Goal: Task Accomplishment & Management: Complete application form

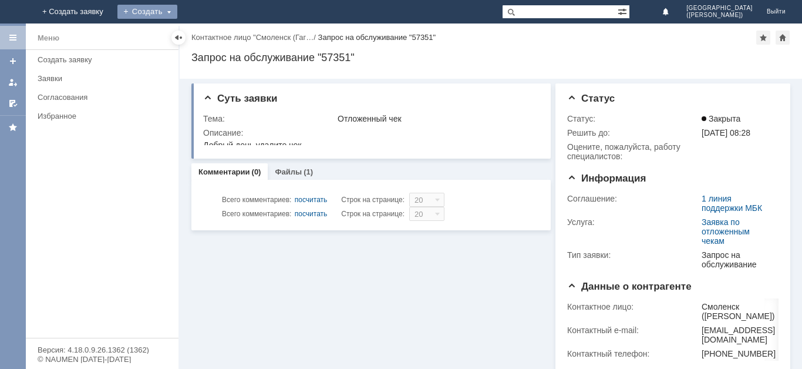
click at [177, 16] on div "Создать" at bounding box center [147, 12] width 60 height 14
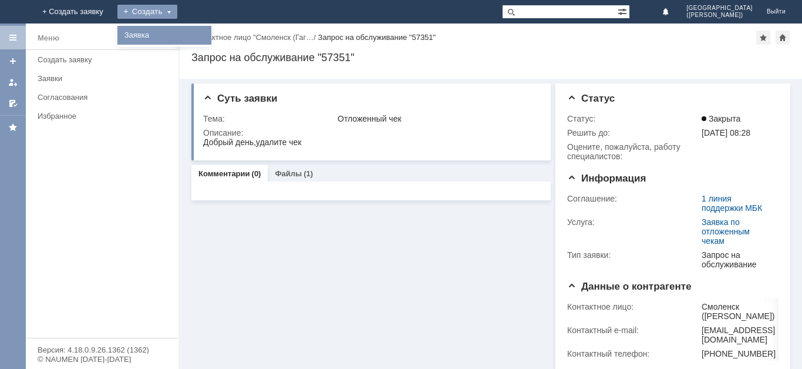
click at [209, 35] on link "Заявка" at bounding box center [164, 35] width 89 height 14
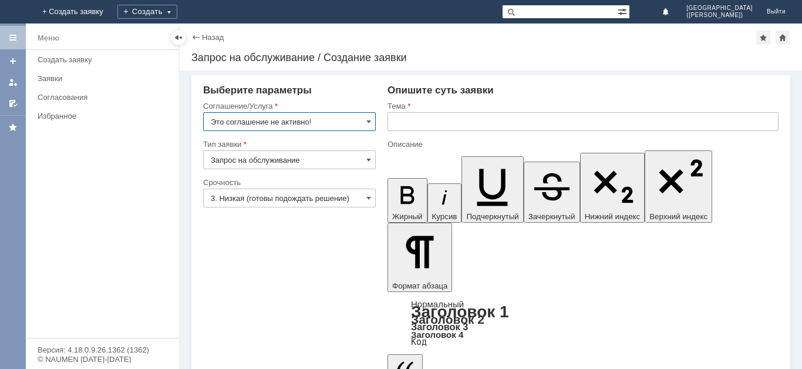
click at [355, 125] on input "Это соглашение не активно!" at bounding box center [289, 121] width 173 height 19
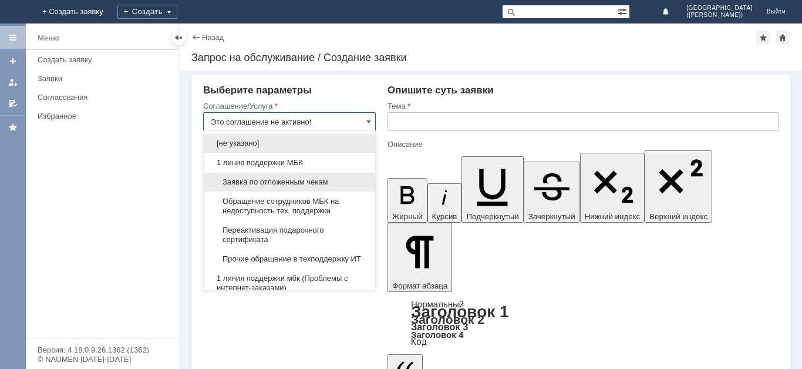
click at [269, 185] on span "Заявка по отложенным чекам" at bounding box center [289, 181] width 157 height 9
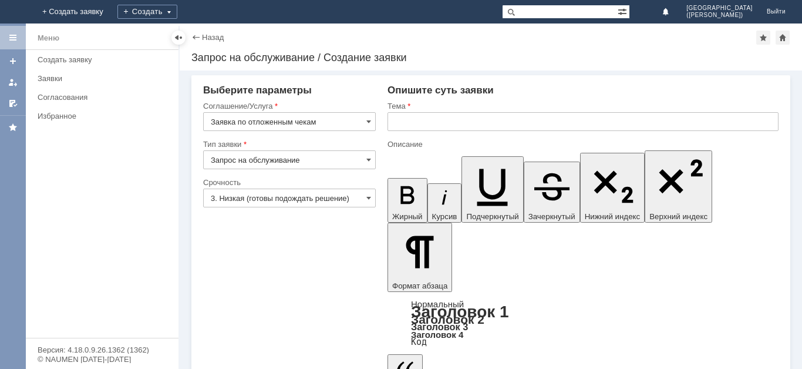
type input "Заявка по отложенным чекам"
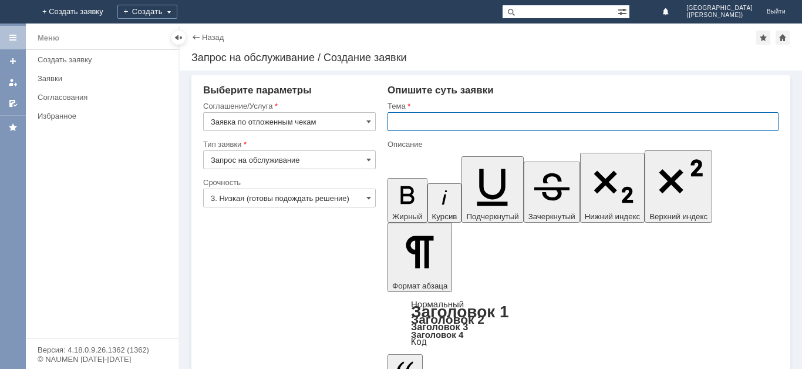
click at [432, 119] on input "text" at bounding box center [582, 121] width 391 height 19
type input "Отложенные чеки"
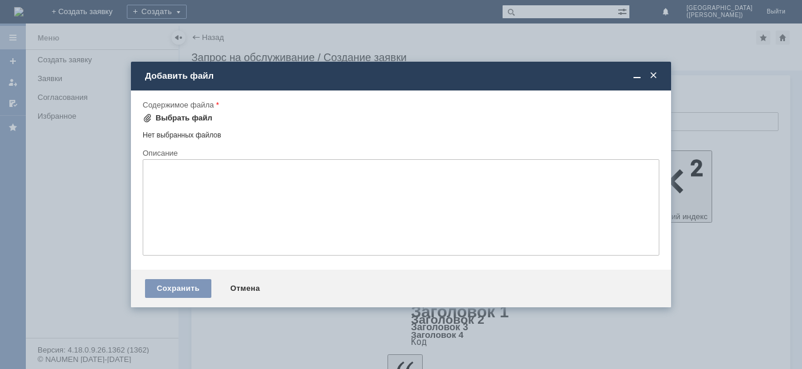
click at [190, 120] on div "Выбрать файл" at bounding box center [184, 117] width 57 height 9
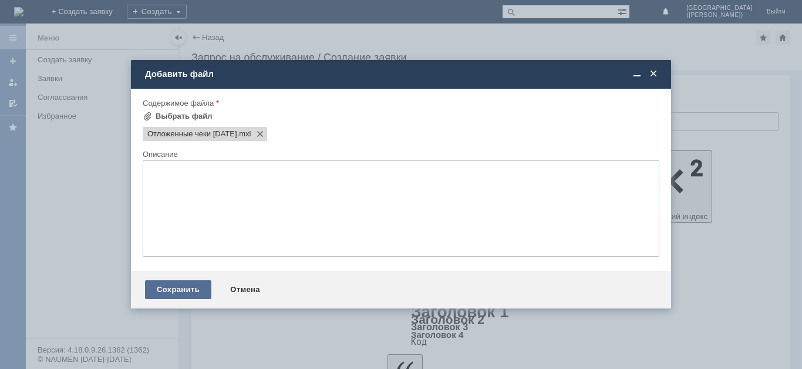
click at [189, 289] on div "Сохранить" at bounding box center [178, 289] width 66 height 19
